Goal: Navigation & Orientation: Find specific page/section

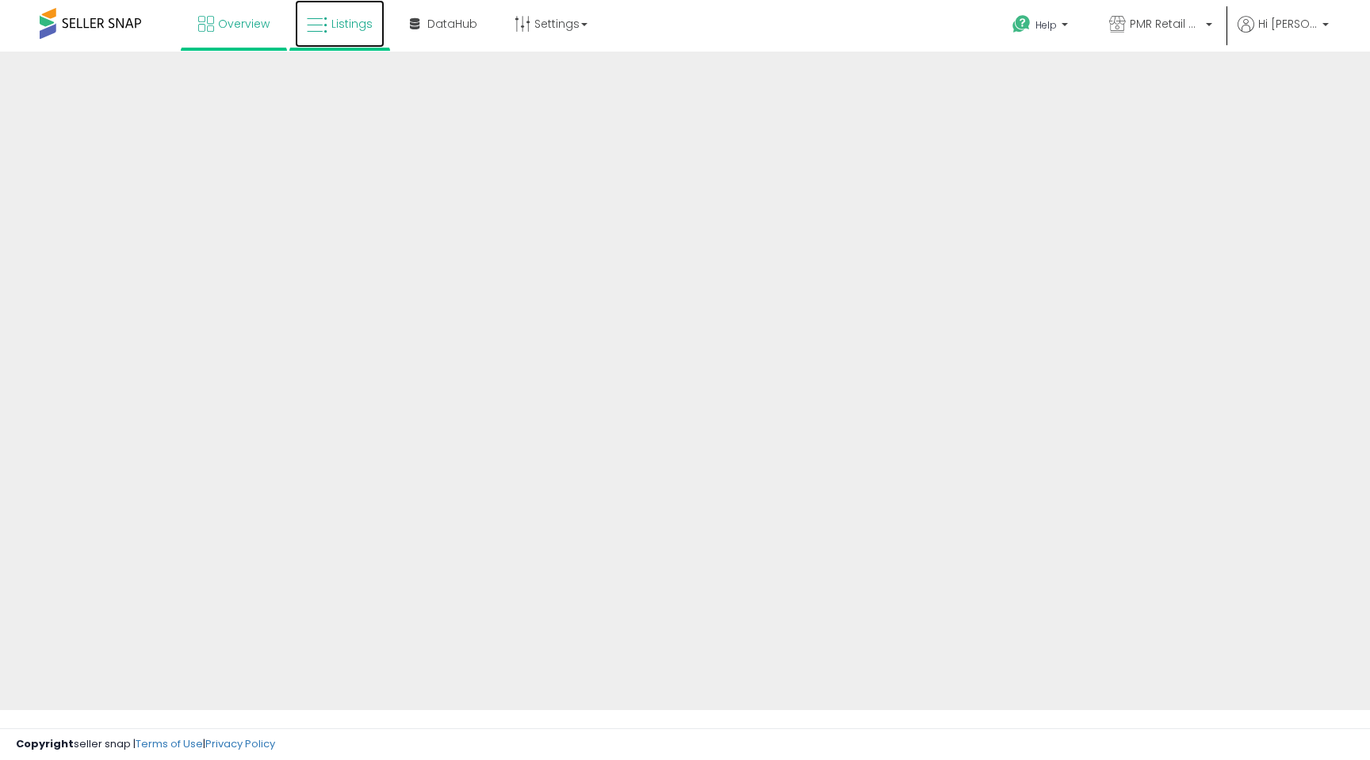
click at [360, 22] on span "Listings" at bounding box center [351, 24] width 41 height 16
